Goal: Transaction & Acquisition: Book appointment/travel/reservation

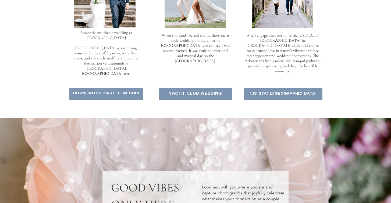
scroll to position [890, 0]
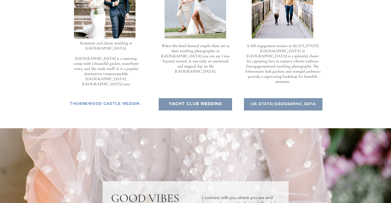
click at [128, 102] on span "Thornewood Castle wedding" at bounding box center [106, 104] width 73 height 5
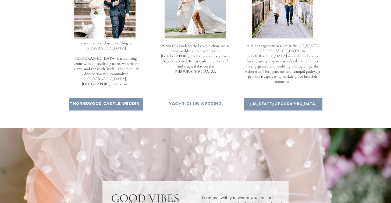
click at [189, 102] on span "Yacht club wedding" at bounding box center [195, 104] width 53 height 5
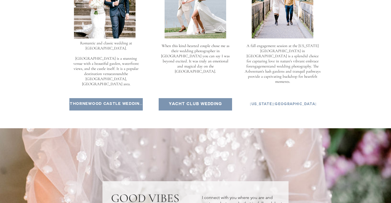
click at [274, 98] on span "Washington Arboretum Park" at bounding box center [283, 104] width 78 height 12
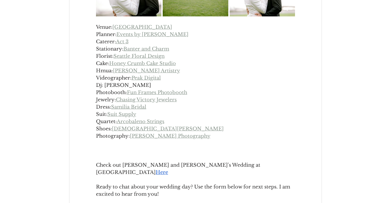
scroll to position [838, 0]
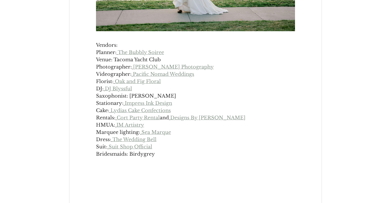
scroll to position [2214, 0]
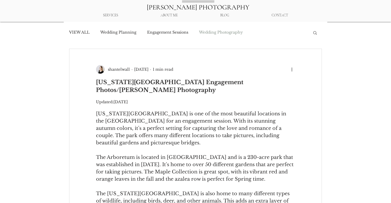
click at [216, 33] on link "Wedding Photography" at bounding box center [221, 32] width 44 height 5
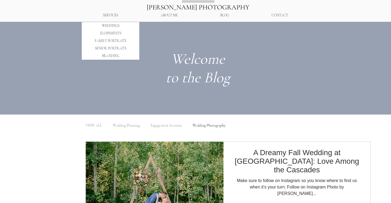
click at [111, 25] on p "WEDDINGS" at bounding box center [110, 26] width 21 height 8
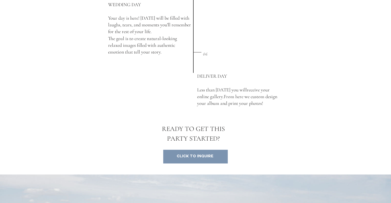
scroll to position [616, 0]
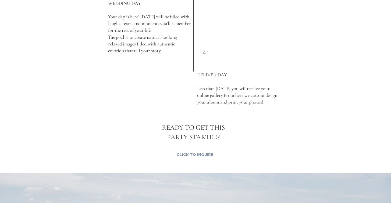
click at [192, 153] on span "Click to Inquire" at bounding box center [195, 155] width 37 height 5
